Goal: Information Seeking & Learning: Learn about a topic

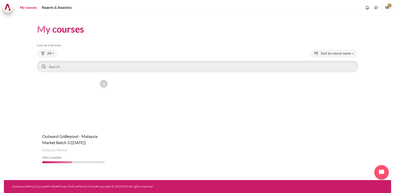
click at [72, 119] on figure "Content" at bounding box center [73, 103] width 73 height 52
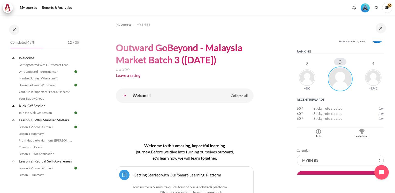
scroll to position [70, 0]
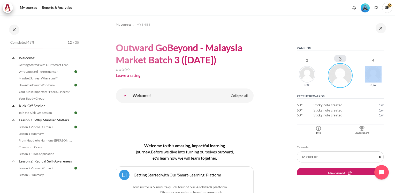
drag, startPoint x: 386, startPoint y: 65, endPoint x: 386, endPoint y: 71, distance: 6.7
click at [386, 71] on div "Skip Level Up! Level Up! Stepping Out Total 4,200 xp next level in 1,300 xp Ran…" at bounding box center [340, 107] width 92 height 133
click at [363, 128] on div "Blocks" at bounding box center [361, 128] width 41 height 5
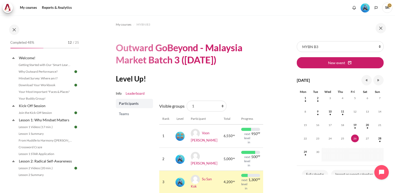
scroll to position [9, 0]
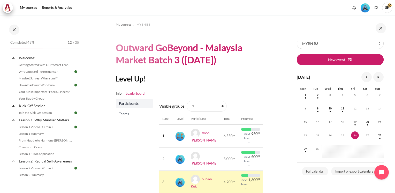
click at [263, 145] on section "My courses MYBN B3 Outward GoBeyond - Malaysia Market Batch 3 (Sep 2025) Level …" at bounding box center [185, 121] width 204 height 213
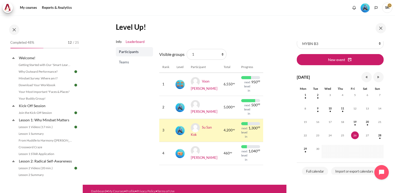
scroll to position [0, 0]
